Goal: Task Accomplishment & Management: Use online tool/utility

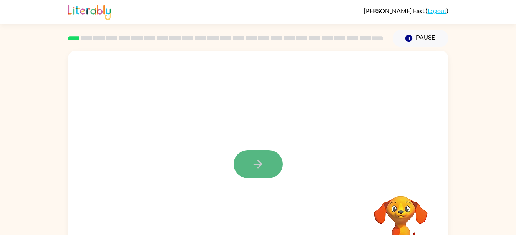
click at [265, 173] on button "button" at bounding box center [258, 164] width 49 height 28
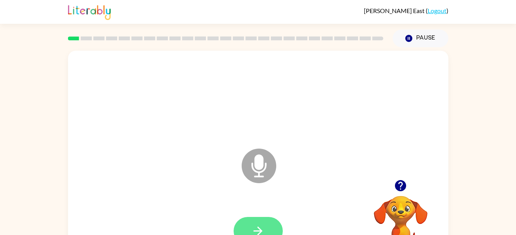
click at [267, 217] on button "button" at bounding box center [258, 231] width 49 height 28
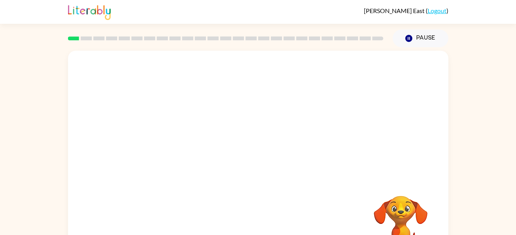
click at [438, 181] on div at bounding box center [258, 164] width 365 height 63
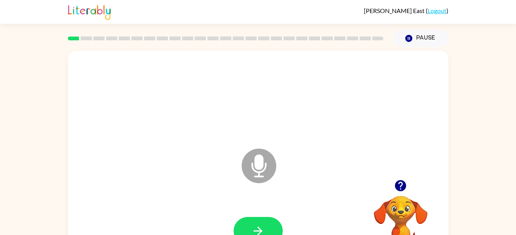
click at [398, 196] on video "Your browser must support playing .mp4 files to use Literably. Please try using…" at bounding box center [400, 222] width 77 height 77
click at [274, 225] on button "button" at bounding box center [258, 231] width 49 height 28
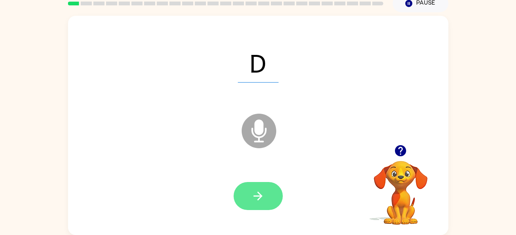
drag, startPoint x: 274, startPoint y: 225, endPoint x: 258, endPoint y: 197, distance: 32.0
click at [258, 197] on div "D Microphone The Microphone is here when it is your turn to talk" at bounding box center [258, 125] width 380 height 219
click at [261, 191] on icon "button" at bounding box center [257, 195] width 13 height 13
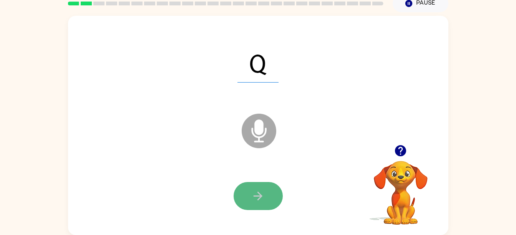
click at [274, 200] on button "button" at bounding box center [258, 196] width 49 height 28
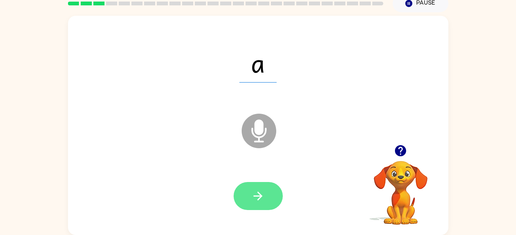
drag, startPoint x: 396, startPoint y: 142, endPoint x: 251, endPoint y: 188, distance: 152.3
click at [251, 188] on button "button" at bounding box center [258, 196] width 49 height 28
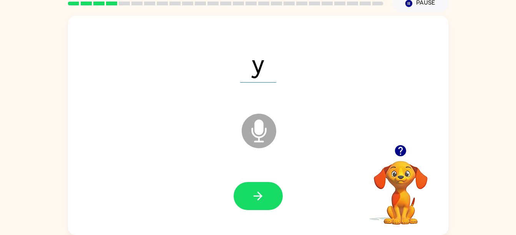
click at [333, 186] on div at bounding box center [258, 196] width 365 height 63
click at [256, 202] on icon "button" at bounding box center [257, 195] width 13 height 13
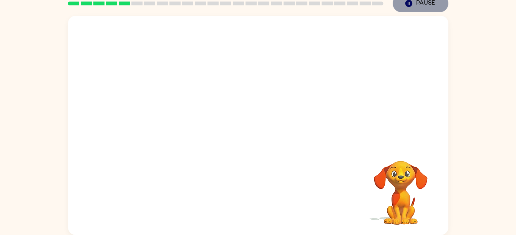
click at [412, 4] on icon "button" at bounding box center [408, 3] width 7 height 7
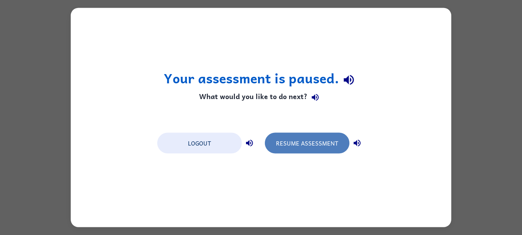
click at [314, 146] on button "Resume Assessment" at bounding box center [307, 143] width 85 height 21
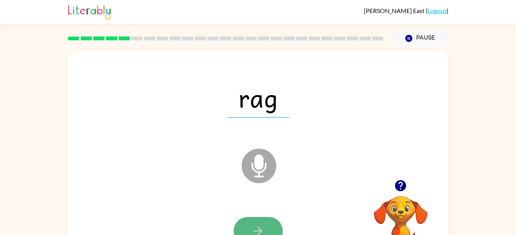
click at [264, 217] on button "button" at bounding box center [258, 231] width 49 height 28
click at [255, 230] on icon "button" at bounding box center [257, 230] width 13 height 13
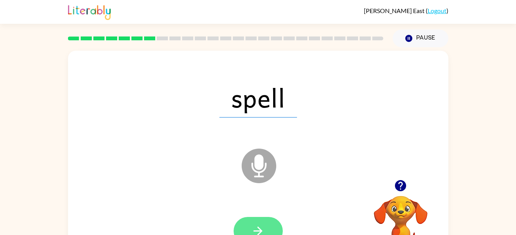
click at [275, 226] on button "button" at bounding box center [258, 231] width 49 height 28
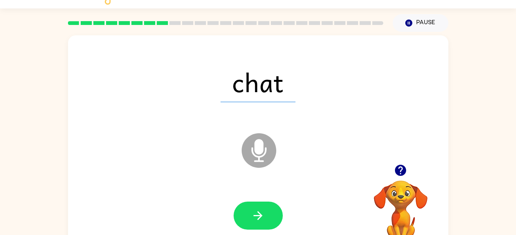
scroll to position [35, 0]
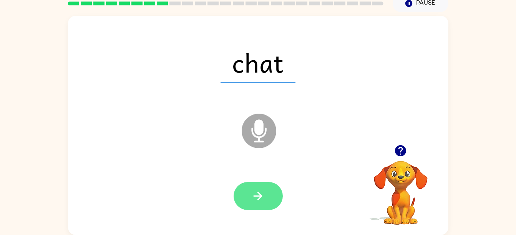
click at [274, 186] on button "button" at bounding box center [258, 196] width 49 height 28
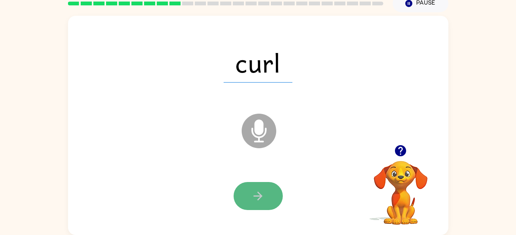
click at [266, 191] on button "button" at bounding box center [258, 196] width 49 height 28
click at [264, 186] on button "button" at bounding box center [258, 196] width 49 height 28
click at [271, 193] on button "button" at bounding box center [258, 196] width 49 height 28
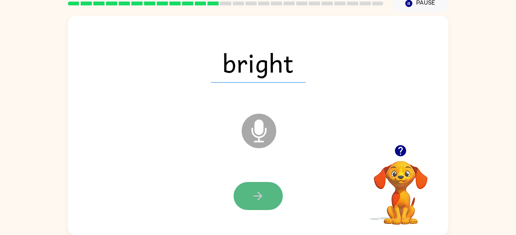
click at [259, 193] on icon "button" at bounding box center [258, 196] width 9 height 9
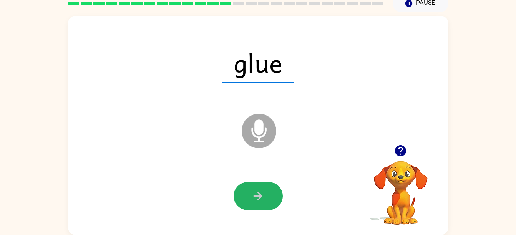
click at [259, 193] on icon "button" at bounding box center [258, 196] width 9 height 9
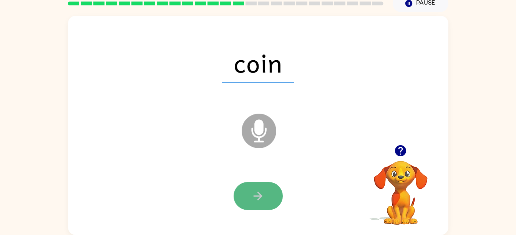
click at [251, 199] on icon "button" at bounding box center [257, 195] width 13 height 13
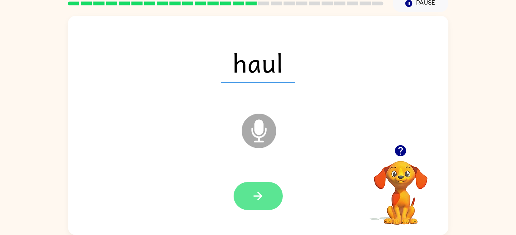
click at [271, 186] on button "button" at bounding box center [258, 196] width 49 height 28
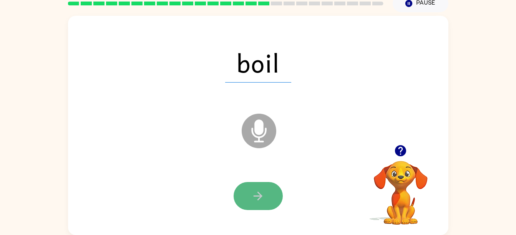
click at [256, 198] on icon "button" at bounding box center [257, 195] width 13 height 13
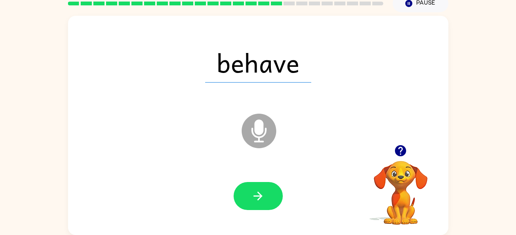
click at [262, 178] on div at bounding box center [258, 196] width 365 height 63
click at [270, 189] on button "button" at bounding box center [258, 196] width 49 height 28
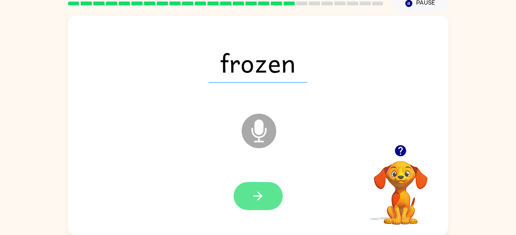
click at [255, 194] on icon "button" at bounding box center [257, 195] width 13 height 13
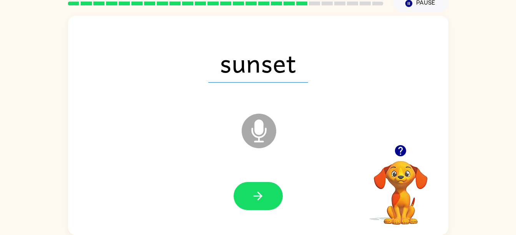
click at [255, 194] on icon "button" at bounding box center [257, 195] width 13 height 13
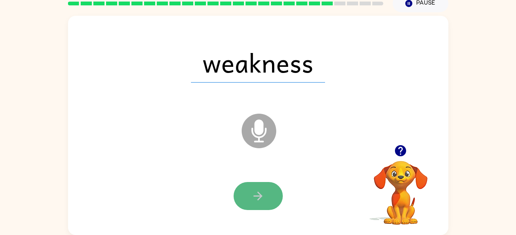
click at [255, 194] on icon "button" at bounding box center [257, 195] width 13 height 13
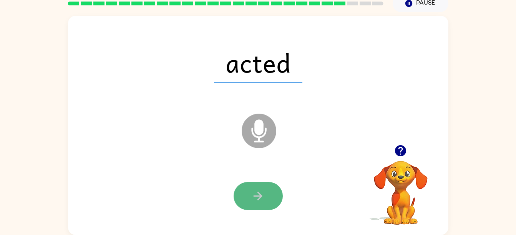
click at [266, 192] on button "button" at bounding box center [258, 196] width 49 height 28
click at [258, 184] on button "button" at bounding box center [258, 196] width 49 height 28
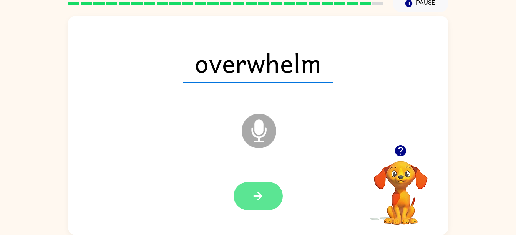
click at [272, 187] on button "button" at bounding box center [258, 196] width 49 height 28
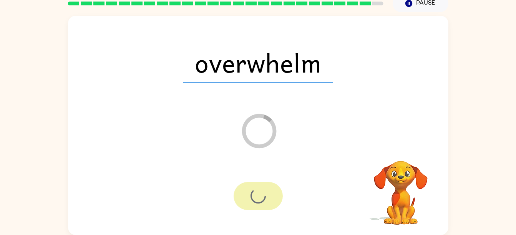
scroll to position [21, 0]
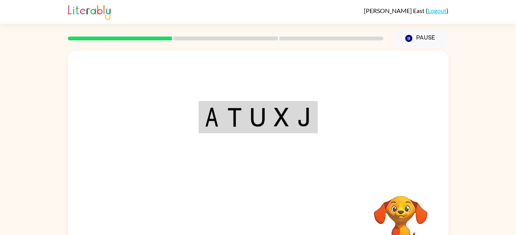
click at [259, 231] on div "Your browser must support playing .mp4 files to use Literably. Please try using…" at bounding box center [258, 160] width 380 height 219
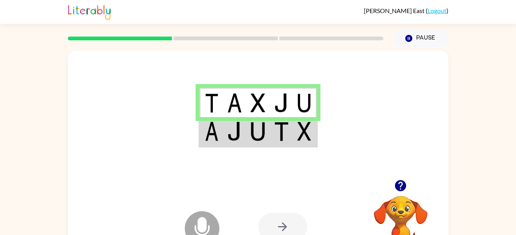
click at [206, 132] on img at bounding box center [212, 131] width 14 height 19
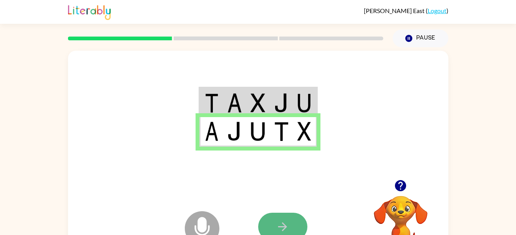
click at [280, 219] on button "button" at bounding box center [282, 227] width 49 height 28
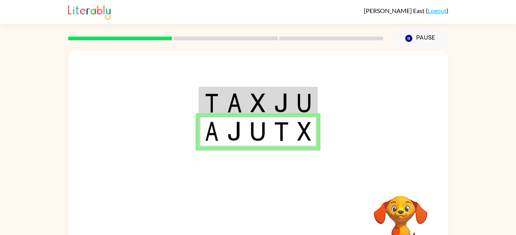
click at [303, 96] on img at bounding box center [304, 102] width 14 height 19
click at [420, 39] on button "Pause Pause" at bounding box center [421, 39] width 56 height 18
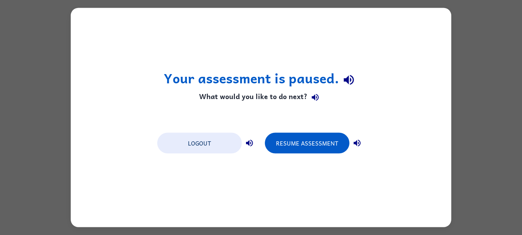
click at [359, 142] on icon "button" at bounding box center [356, 143] width 9 height 9
click at [254, 141] on icon "button" at bounding box center [249, 143] width 9 height 9
click at [317, 98] on icon "button" at bounding box center [315, 97] width 7 height 7
click at [347, 80] on icon "button" at bounding box center [349, 80] width 10 height 10
click at [348, 76] on icon "button" at bounding box center [349, 80] width 10 height 10
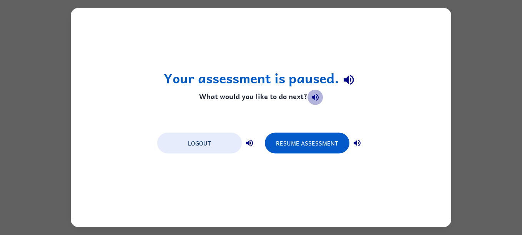
click at [315, 96] on icon "button" at bounding box center [314, 97] width 9 height 9
click at [362, 143] on button "button" at bounding box center [356, 143] width 15 height 15
click at [249, 143] on icon "button" at bounding box center [249, 143] width 7 height 7
click at [358, 143] on icon "button" at bounding box center [357, 143] width 7 height 7
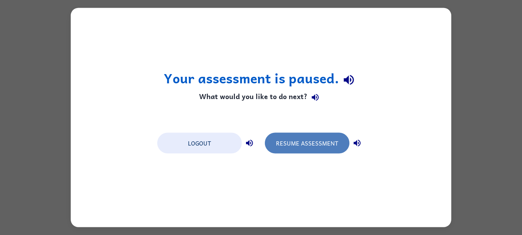
click at [329, 149] on button "Resume Assessment" at bounding box center [307, 143] width 85 height 21
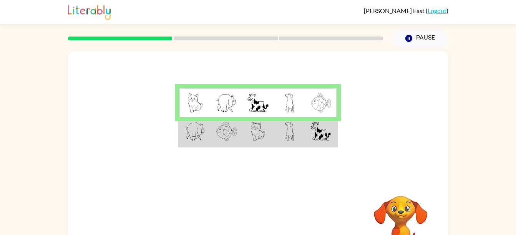
click at [287, 133] on img at bounding box center [289, 131] width 9 height 19
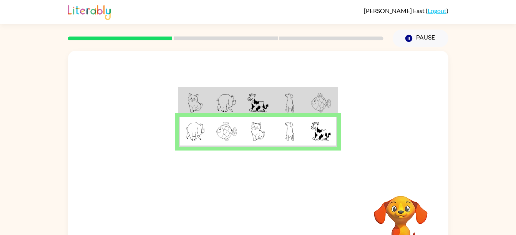
click at [328, 49] on div at bounding box center [225, 38] width 325 height 27
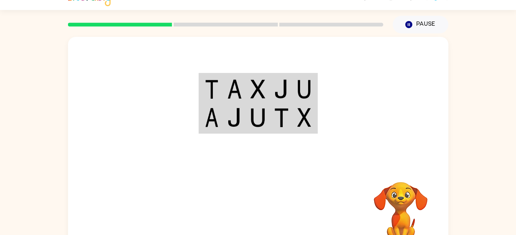
scroll to position [14, 0]
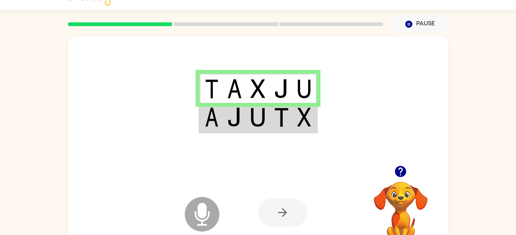
click at [262, 119] on img at bounding box center [258, 117] width 15 height 19
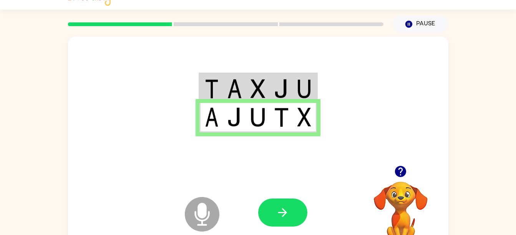
click at [293, 195] on icon "Microphone The Microphone is here when it is your turn to talk" at bounding box center [240, 224] width 115 height 58
click at [294, 200] on button "button" at bounding box center [282, 213] width 49 height 28
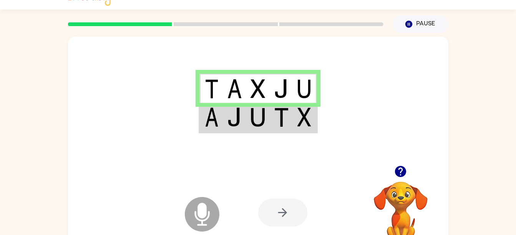
click at [303, 108] on img at bounding box center [304, 117] width 14 height 19
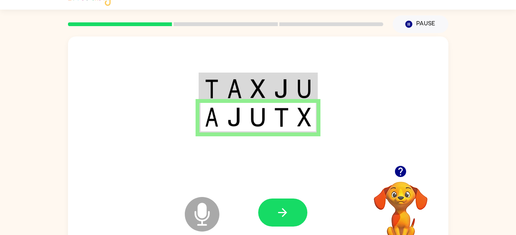
click at [382, 146] on div at bounding box center [258, 101] width 380 height 129
click at [292, 207] on button "button" at bounding box center [282, 213] width 49 height 28
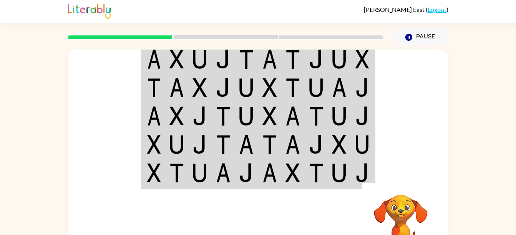
scroll to position [0, 0]
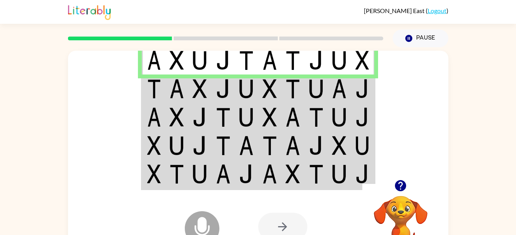
click at [266, 105] on td at bounding box center [269, 117] width 23 height 28
click at [268, 90] on img at bounding box center [269, 88] width 15 height 19
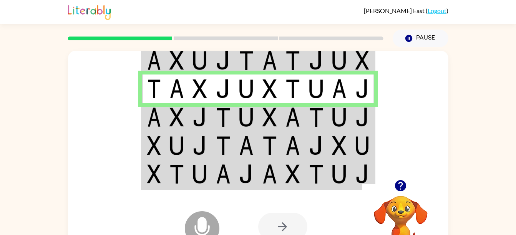
click at [277, 139] on td at bounding box center [269, 145] width 23 height 28
click at [282, 116] on td at bounding box center [292, 117] width 23 height 28
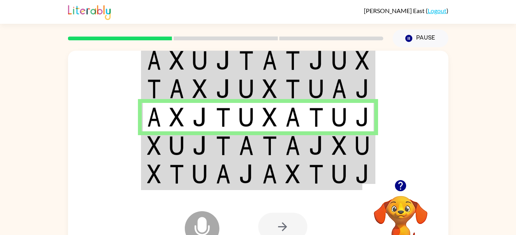
click at [339, 131] on tbody at bounding box center [258, 117] width 232 height 144
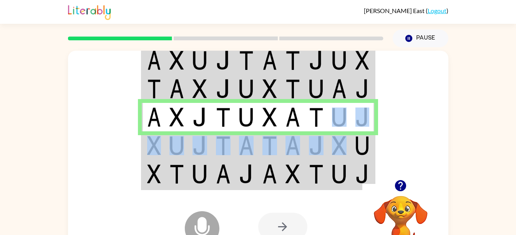
drag, startPoint x: 339, startPoint y: 131, endPoint x: 342, endPoint y: 138, distance: 7.1
click at [342, 138] on img at bounding box center [339, 145] width 15 height 19
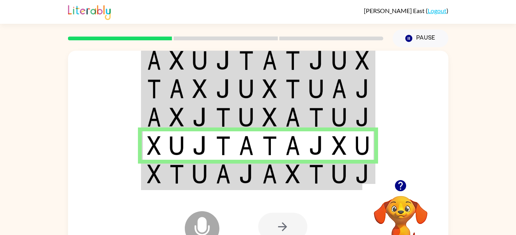
click at [303, 174] on td at bounding box center [292, 175] width 23 height 30
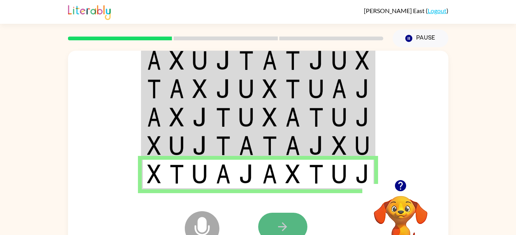
click at [295, 220] on button "button" at bounding box center [282, 227] width 49 height 28
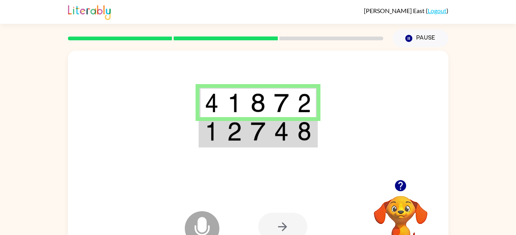
click at [234, 134] on img at bounding box center [234, 131] width 15 height 19
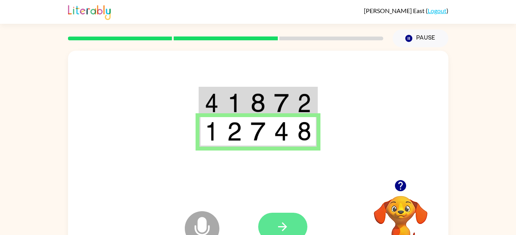
click at [275, 215] on button "button" at bounding box center [282, 227] width 49 height 28
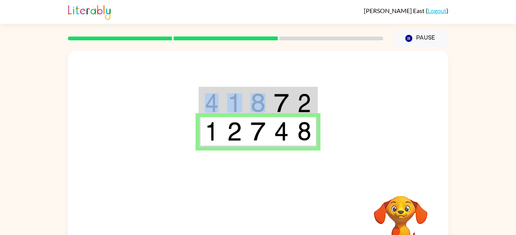
click at [261, 89] on table at bounding box center [258, 117] width 119 height 61
click at [414, 225] on video "Your browser must support playing .mp4 files to use Literably. Please try using…" at bounding box center [400, 222] width 77 height 77
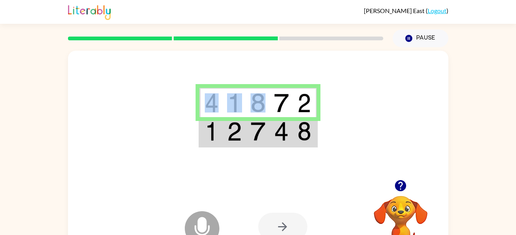
click at [243, 130] on td at bounding box center [234, 132] width 23 height 30
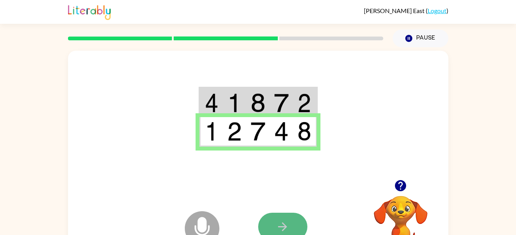
click at [272, 219] on button "button" at bounding box center [282, 227] width 49 height 28
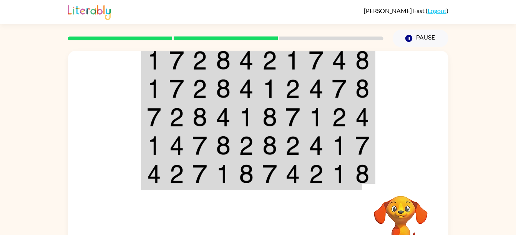
click at [430, 26] on div "Pause Pause" at bounding box center [420, 38] width 65 height 27
click at [428, 42] on button "Pause Pause" at bounding box center [421, 39] width 56 height 18
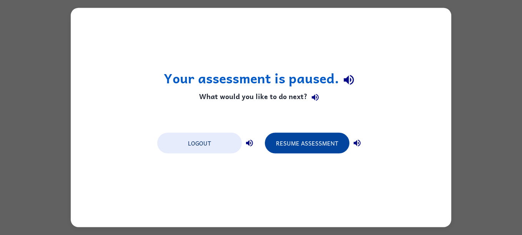
click at [304, 148] on button "Resume Assessment" at bounding box center [307, 143] width 85 height 21
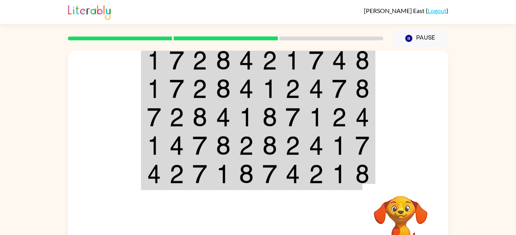
drag, startPoint x: 406, startPoint y: 144, endPoint x: 440, endPoint y: 116, distance: 44.7
click at [408, 134] on div at bounding box center [258, 115] width 380 height 129
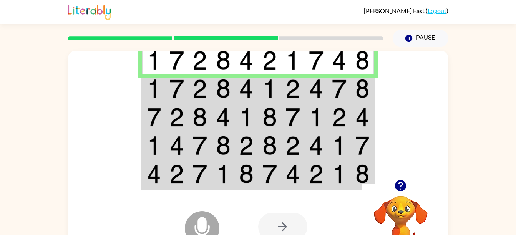
click at [359, 68] on img at bounding box center [362, 60] width 14 height 19
click at [167, 82] on td at bounding box center [176, 89] width 23 height 28
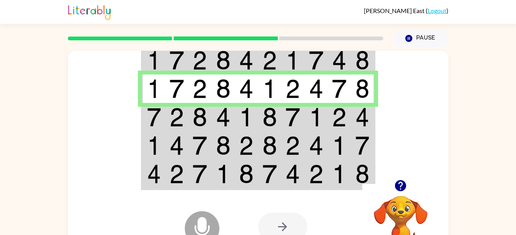
click at [312, 117] on img at bounding box center [316, 117] width 15 height 19
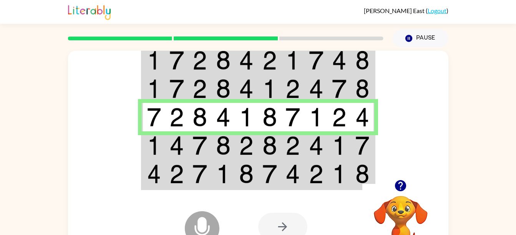
click at [288, 143] on img at bounding box center [292, 145] width 15 height 19
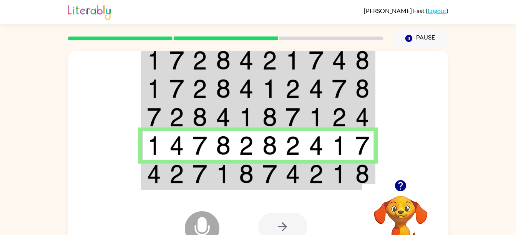
click at [245, 164] on td at bounding box center [246, 175] width 23 height 30
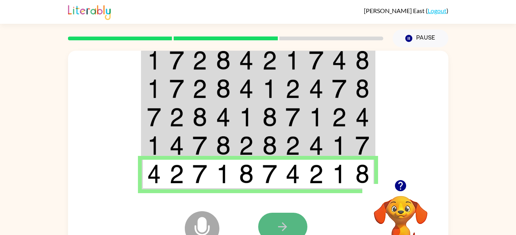
click at [287, 216] on button "button" at bounding box center [282, 227] width 49 height 28
